Goal: Task Accomplishment & Management: Use online tool/utility

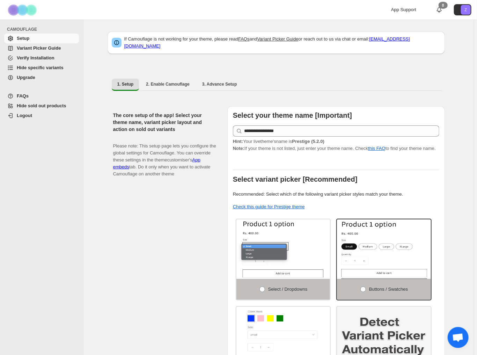
click at [36, 68] on span "Hide specific variants" at bounding box center [40, 67] width 47 height 5
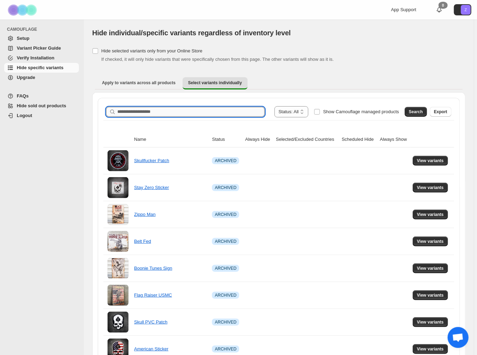
click at [161, 112] on input "Search product name" at bounding box center [190, 112] width 147 height 10
click at [416, 109] on button "Search" at bounding box center [416, 112] width 22 height 10
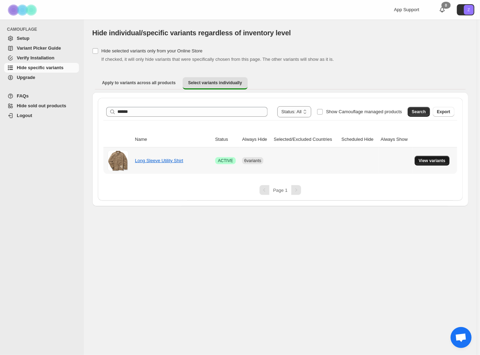
click at [438, 162] on span "View variants" at bounding box center [432, 161] width 27 height 6
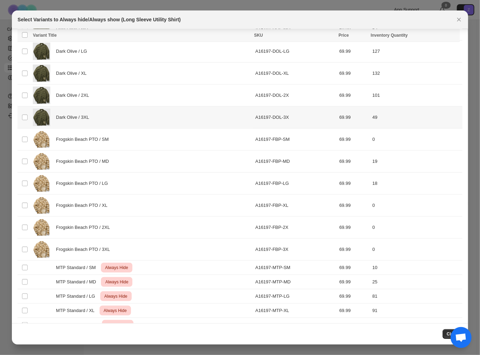
scroll to position [223, 0]
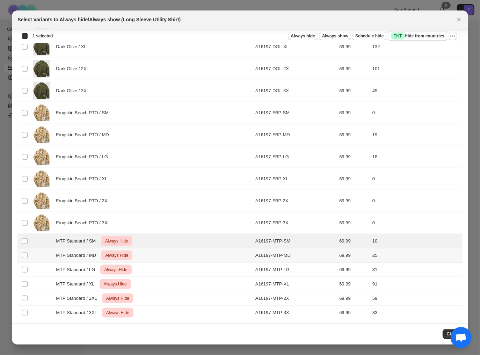
click at [24, 257] on td "Select product variant" at bounding box center [23, 255] width 13 height 14
click at [22, 271] on span ":r6:" at bounding box center [25, 269] width 6 height 6
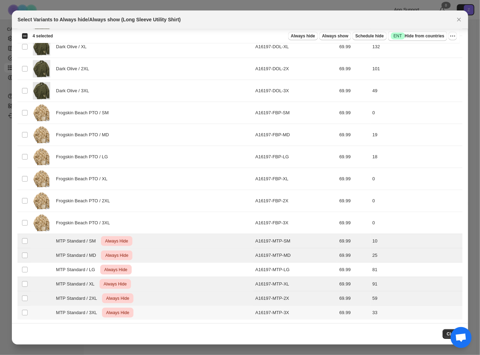
click at [24, 305] on td "Select product variant" at bounding box center [23, 312] width 13 height 14
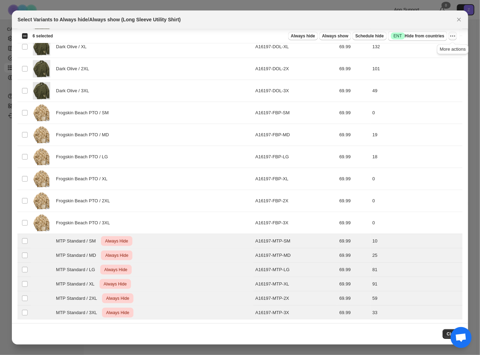
click at [453, 35] on icon "More actions" at bounding box center [452, 35] width 7 height 7
click at [441, 49] on span "Undo always hide" at bounding box center [427, 49] width 51 height 7
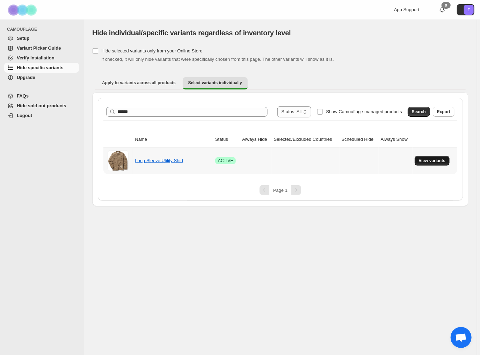
click at [432, 161] on span "View variants" at bounding box center [432, 161] width 27 height 6
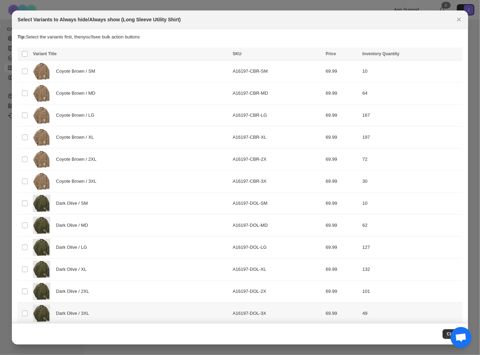
scroll to position [0, 0]
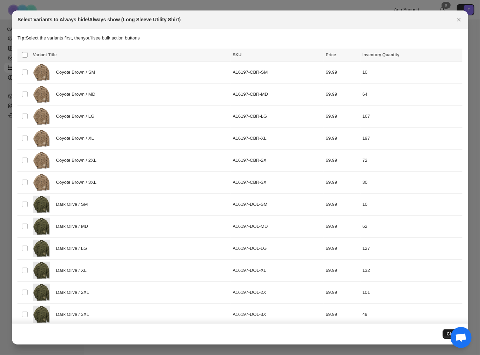
click at [449, 332] on span "Close" at bounding box center [453, 334] width 12 height 6
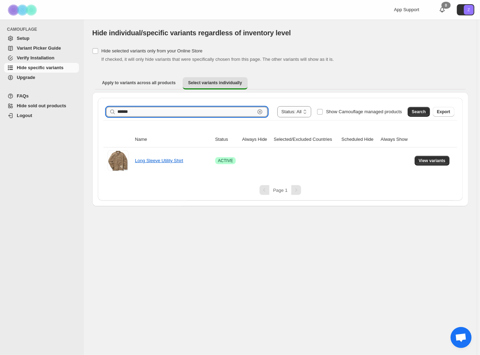
click at [154, 116] on input "******" at bounding box center [186, 112] width 138 height 10
click at [126, 112] on input "*" at bounding box center [186, 112] width 138 height 10
type input "******"
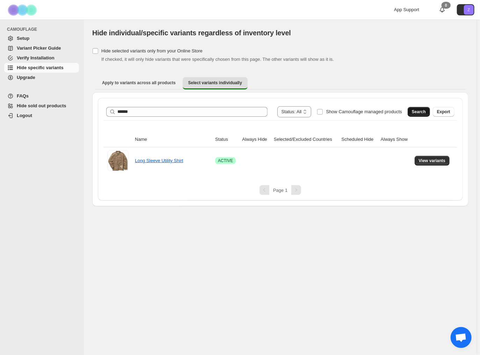
click at [426, 116] on button "Search" at bounding box center [418, 112] width 22 height 10
click at [443, 157] on button "View variants" at bounding box center [431, 161] width 35 height 10
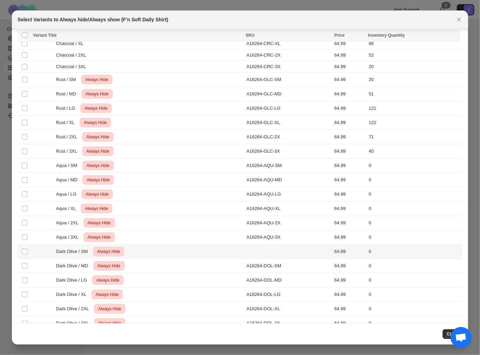
scroll to position [206, 0]
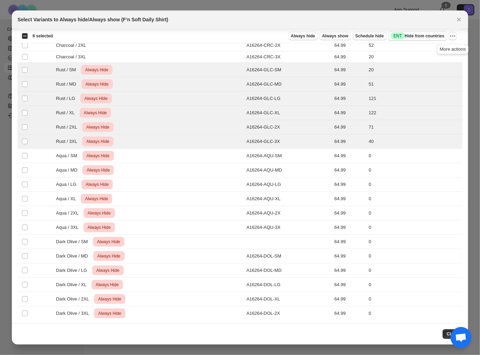
click at [454, 37] on icon "More actions" at bounding box center [452, 35] width 7 height 7
click at [443, 51] on span "Undo always hide" at bounding box center [427, 49] width 51 height 7
